Goal: Obtain resource: Obtain resource

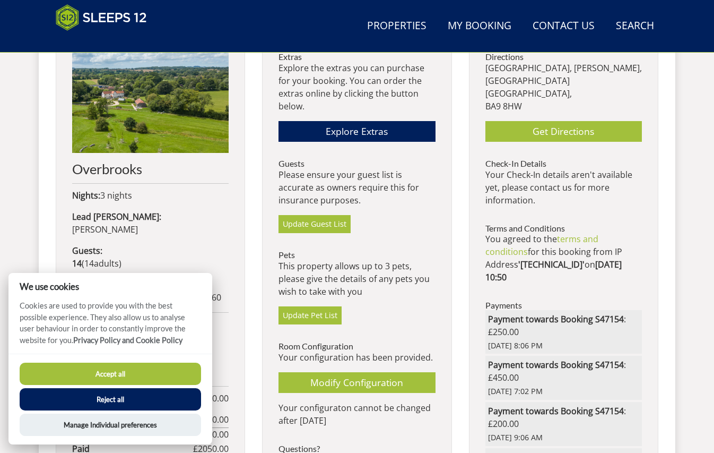
scroll to position [354, 0]
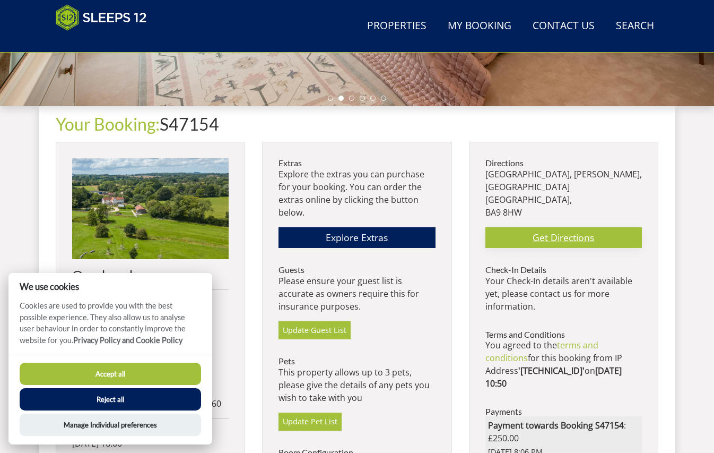
click at [557, 235] on link "Get Directions" at bounding box center [563, 237] width 156 height 21
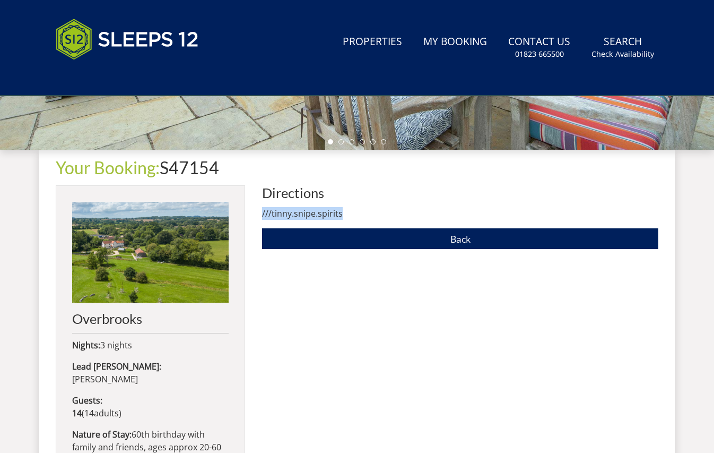
drag, startPoint x: 262, startPoint y: 214, endPoint x: 355, endPoint y: 214, distance: 93.9
click at [355, 214] on div "Your Booking: S47154 [GEOGRAPHIC_DATA] Nights: 3 nights Lead [PERSON_NAME]: [PE…" at bounding box center [357, 435] width 603 height 570
copy p "///tinny.snipe.spirits"
click at [317, 273] on div "Directions ///tinny.snipe.spirits Back" at bounding box center [460, 452] width 396 height 535
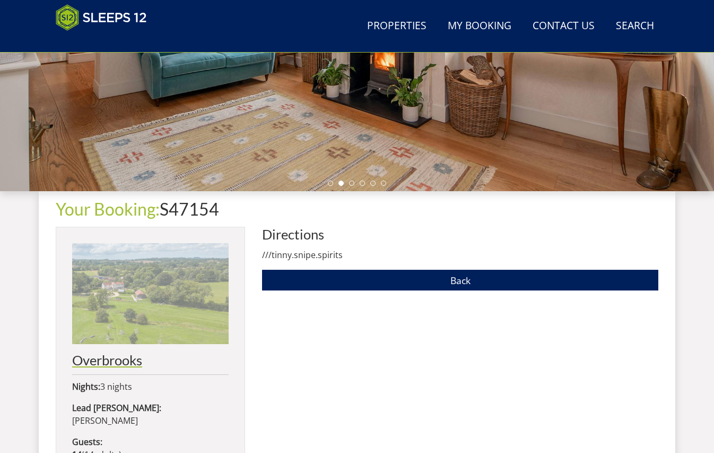
scroll to position [248, 0]
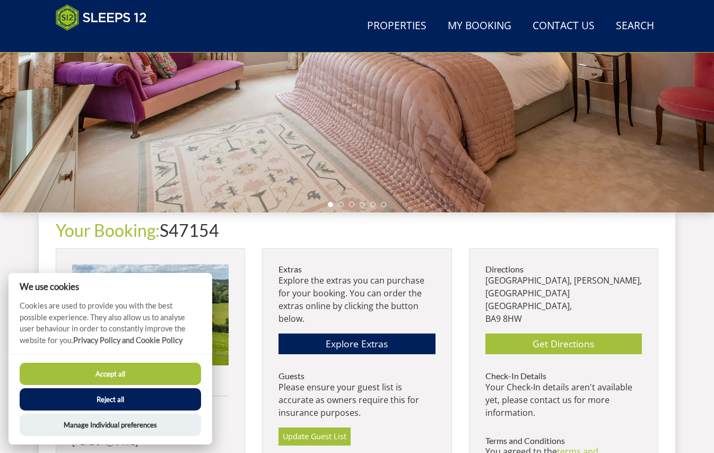
scroll to position [354, 0]
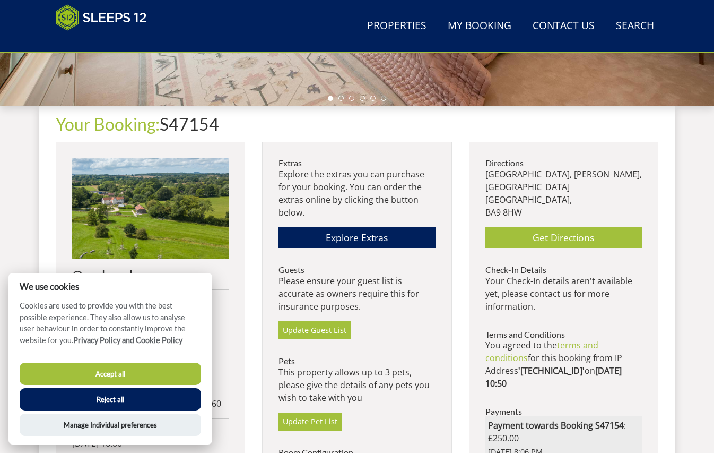
scroll to position [248, 0]
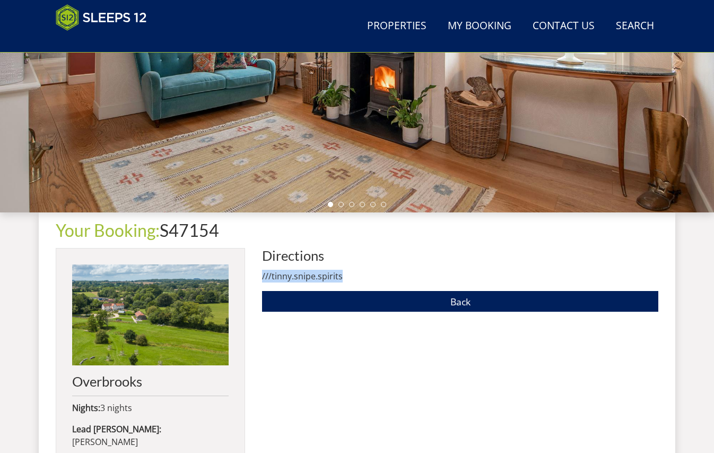
drag, startPoint x: 341, startPoint y: 275, endPoint x: 260, endPoint y: 275, distance: 80.6
copy p "///tinny.snipe.spirits"
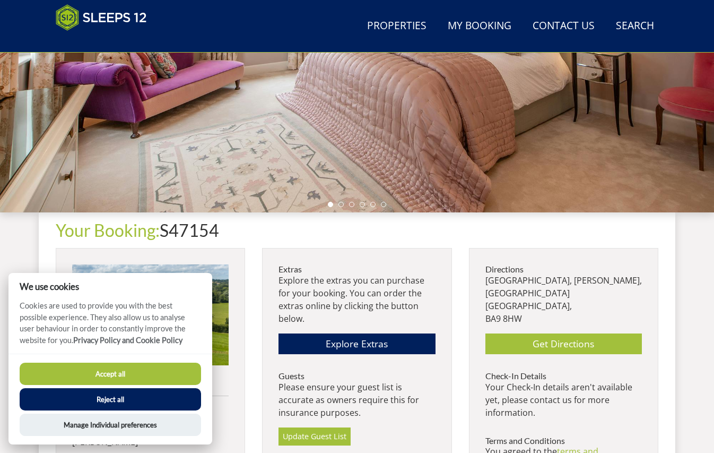
scroll to position [354, 0]
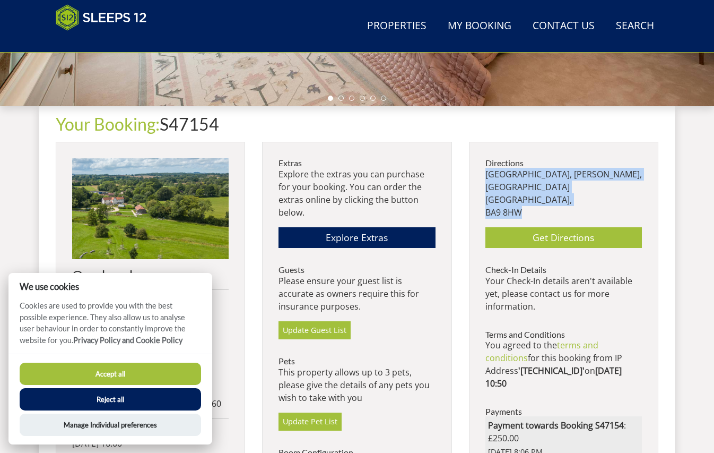
drag, startPoint x: 486, startPoint y: 172, endPoint x: 526, endPoint y: 212, distance: 56.6
click at [526, 212] on p "[STREET_ADDRESS][PERSON_NAME]" at bounding box center [563, 193] width 156 height 51
copy p "[STREET_ADDRESS][PERSON_NAME]"
